Goal: Information Seeking & Learning: Learn about a topic

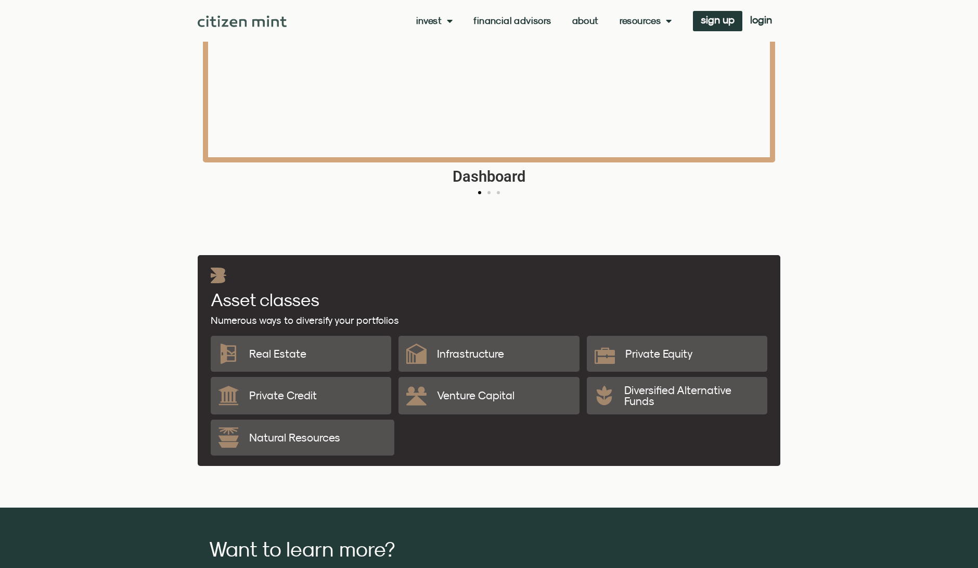
scroll to position [1665, 0]
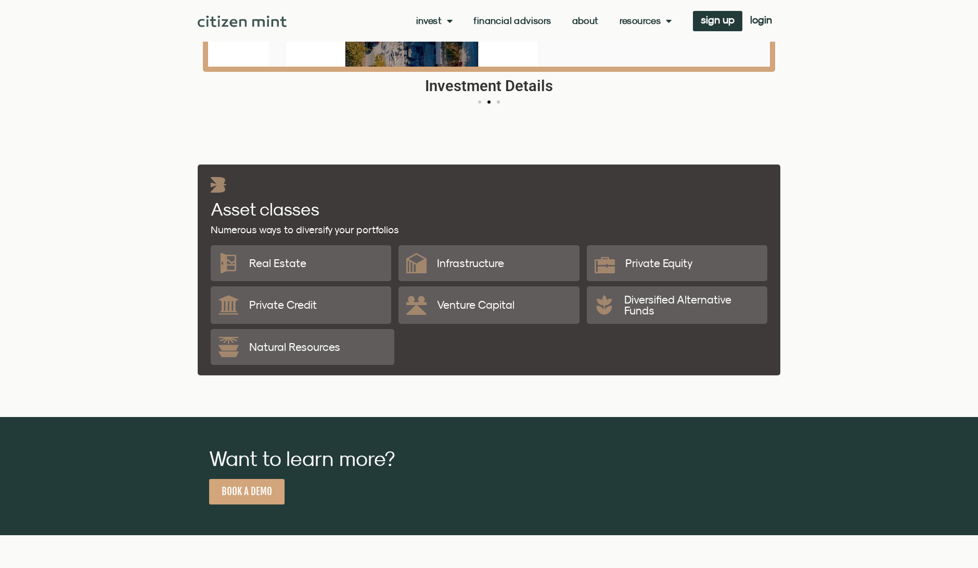
click at [293, 305] on p "Private Credit" at bounding box center [283, 304] width 68 height 11
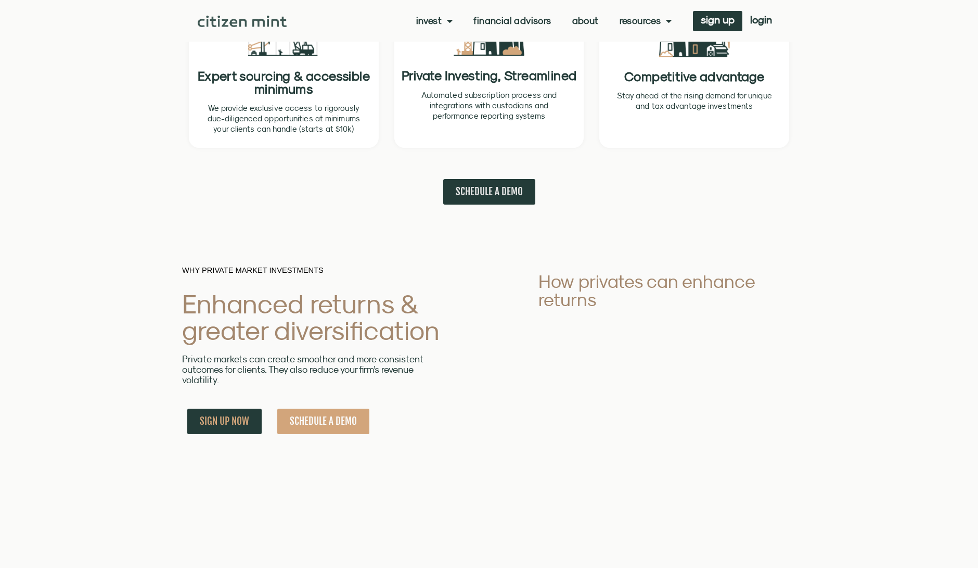
scroll to position [0, 0]
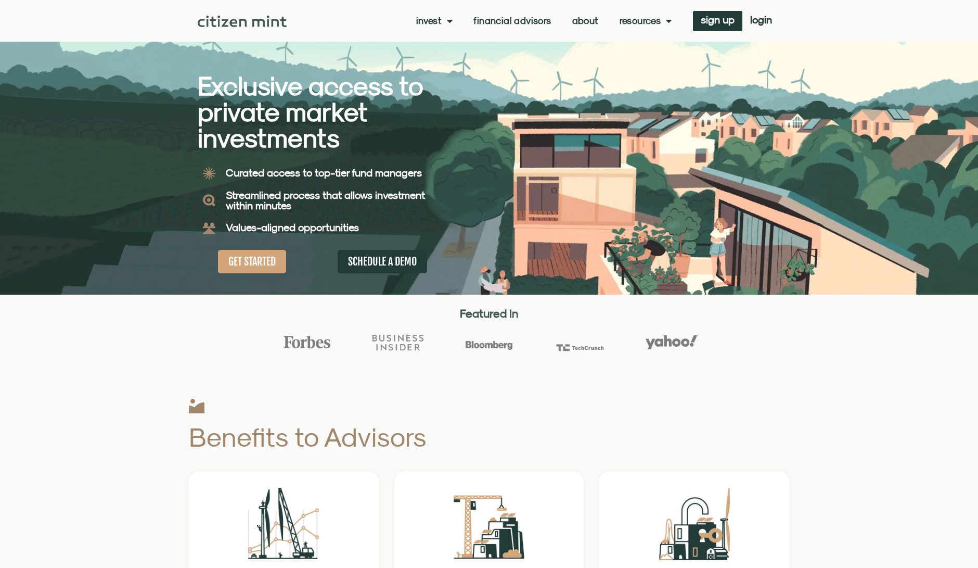
click at [436, 20] on link "Invest" at bounding box center [434, 21] width 37 height 10
click at [441, 37] on link "investments" at bounding box center [450, 38] width 68 height 24
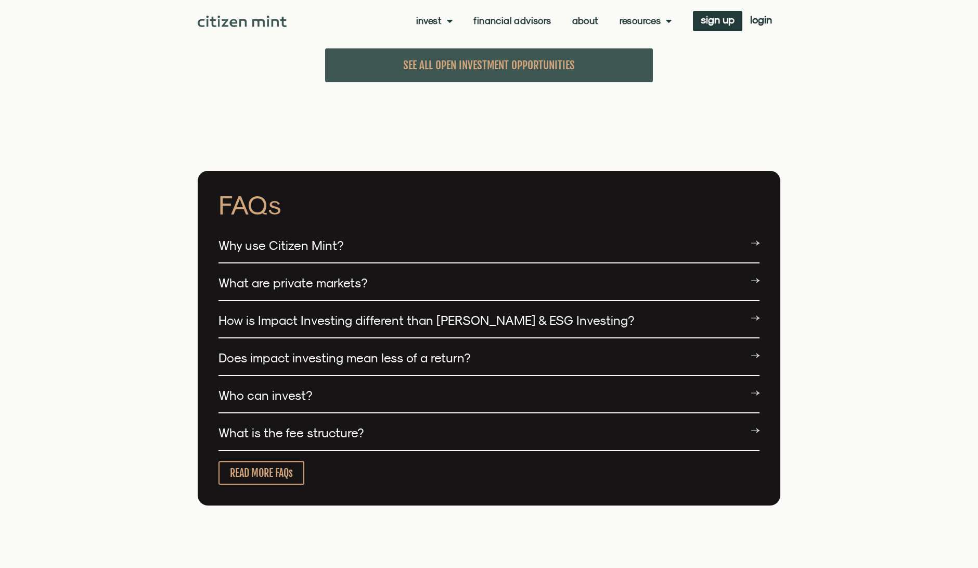
scroll to position [2498, 0]
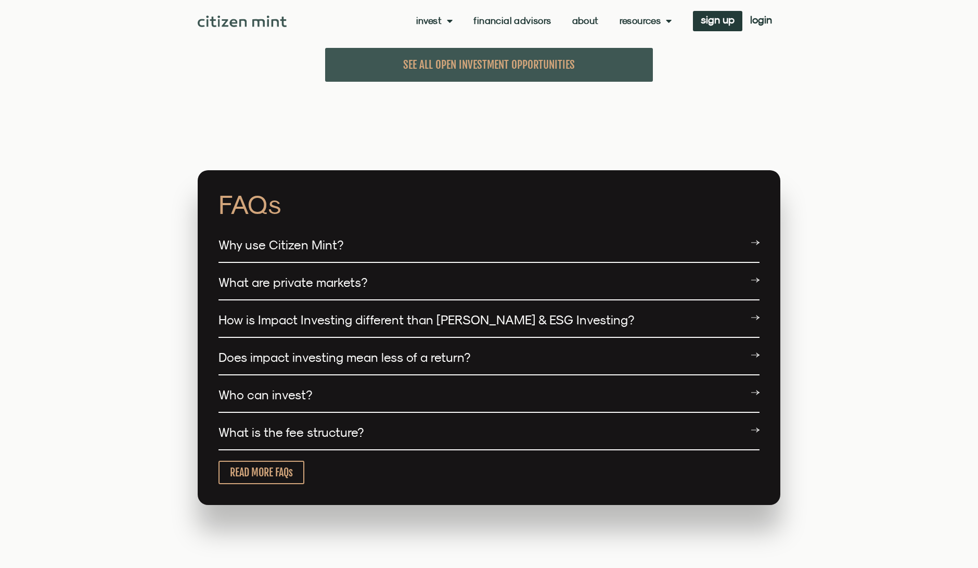
click at [356, 425] on link "What is the fee structure?" at bounding box center [291, 432] width 145 height 15
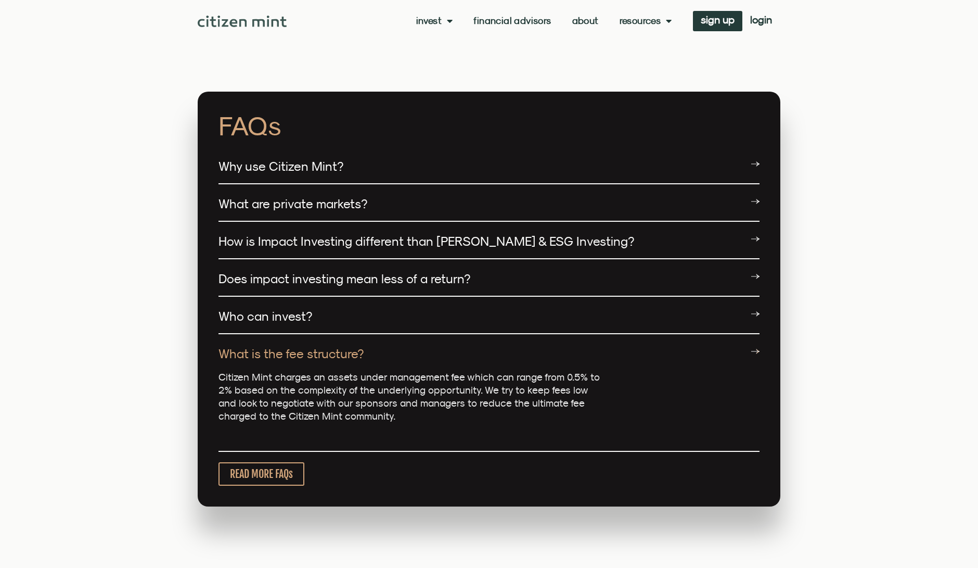
scroll to position [2602, 0]
